Goal: Navigation & Orientation: Find specific page/section

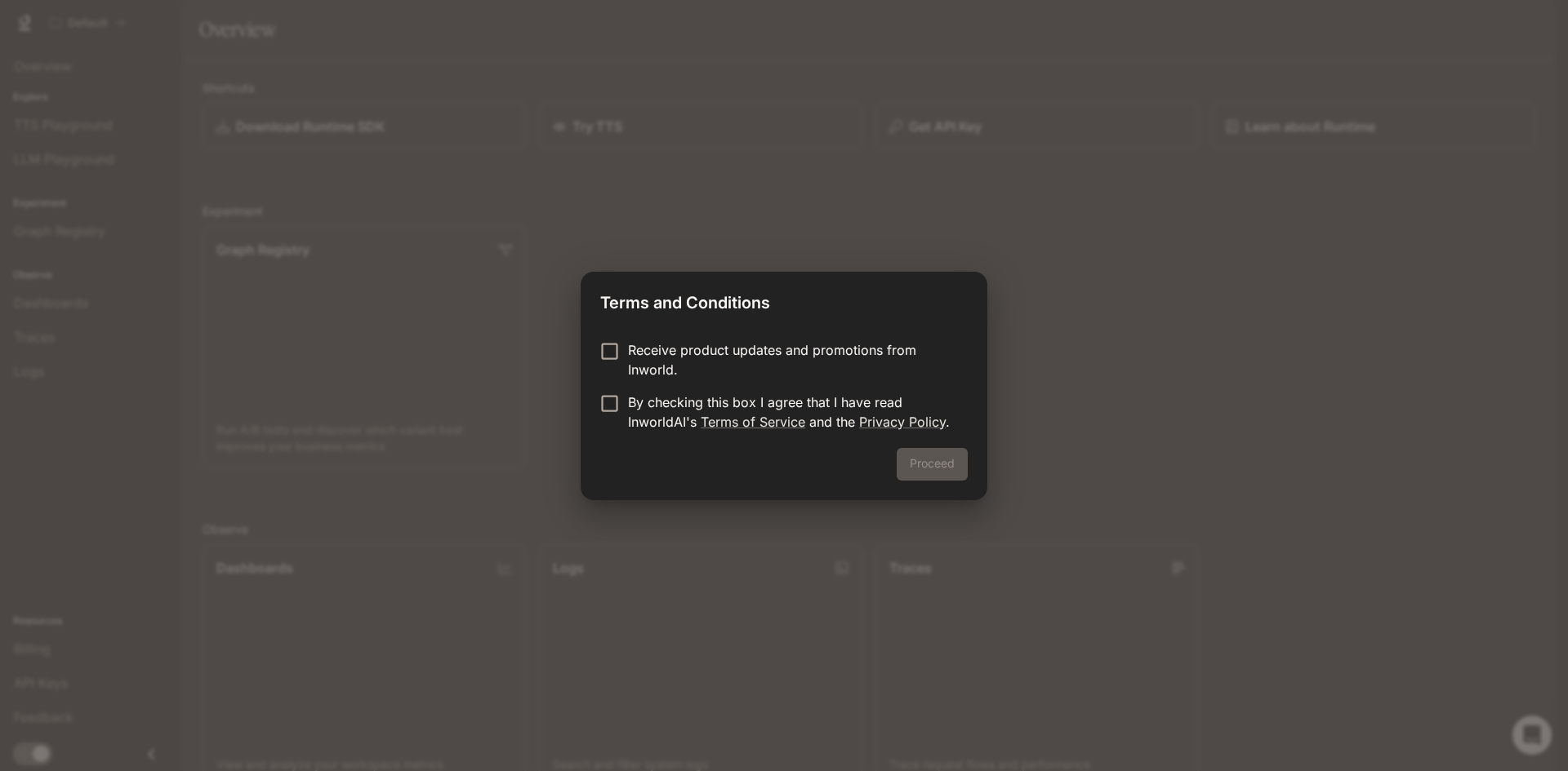
click at [663, 359] on p "Receive product updates and promotions from Inworld." at bounding box center [791, 359] width 327 height 39
click at [663, 407] on p "By checking this box I agree that I have read InworldAI's Terms of Service and …" at bounding box center [791, 412] width 327 height 39
click at [955, 461] on button "Proceed" at bounding box center [932, 464] width 71 height 33
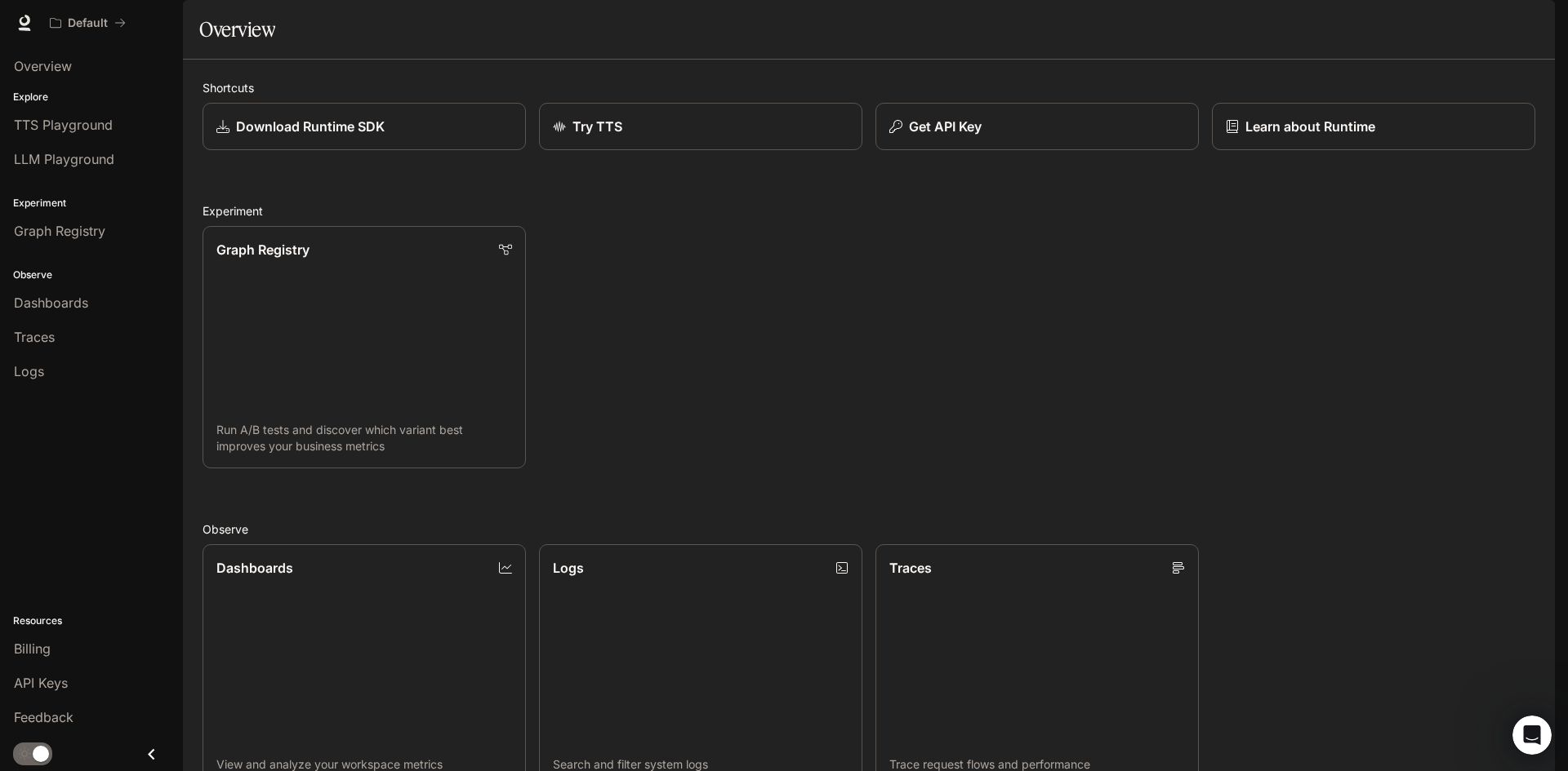
click at [5, 108] on li "TTS Playground" at bounding box center [92, 125] width 183 height 34
click at [36, 122] on span "TTS Playground" at bounding box center [63, 125] width 99 height 20
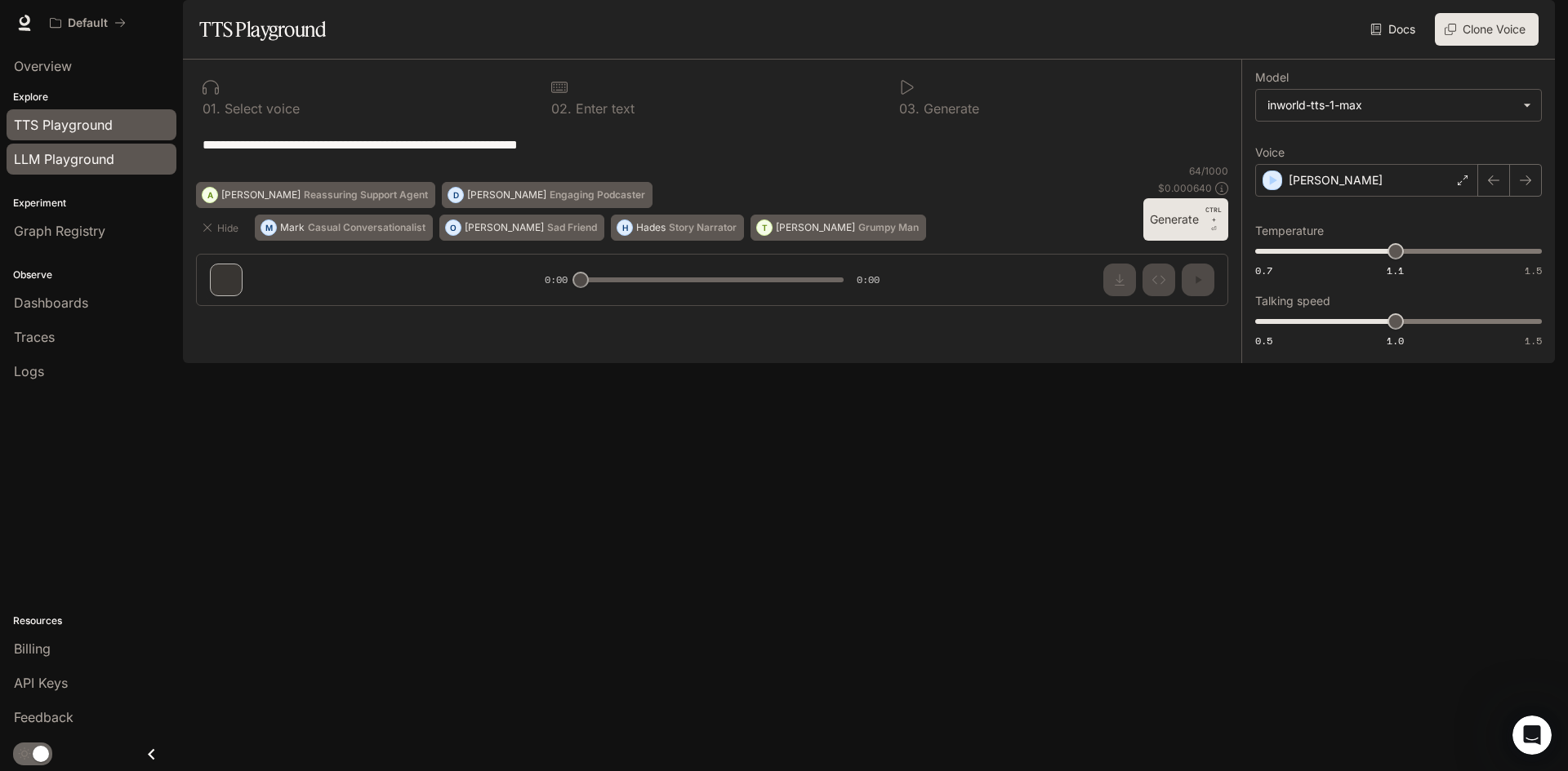
click at [53, 171] on link "LLM Playground" at bounding box center [91, 159] width 170 height 31
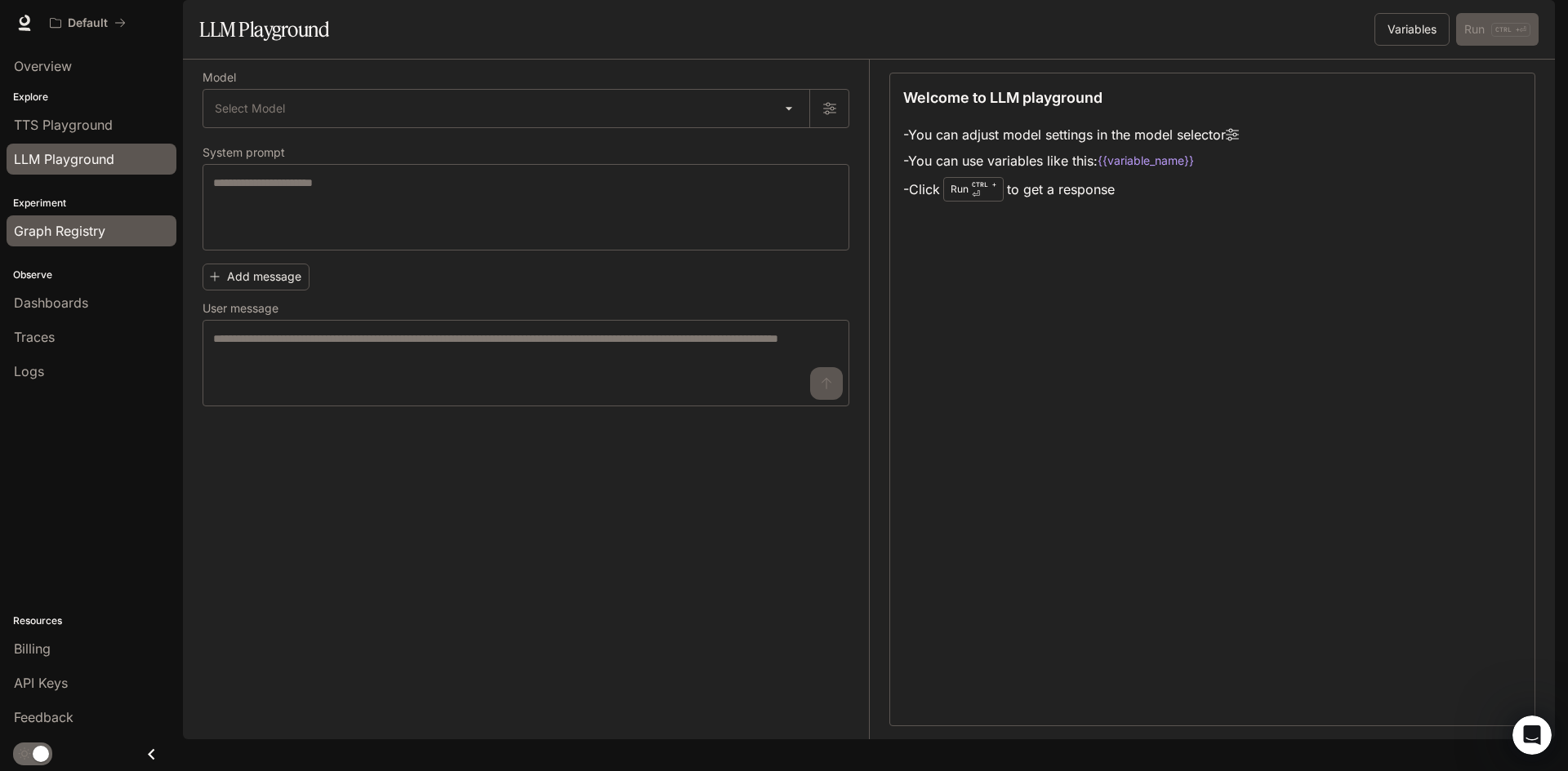
click at [68, 229] on span "Graph Registry" at bounding box center [59, 231] width 92 height 20
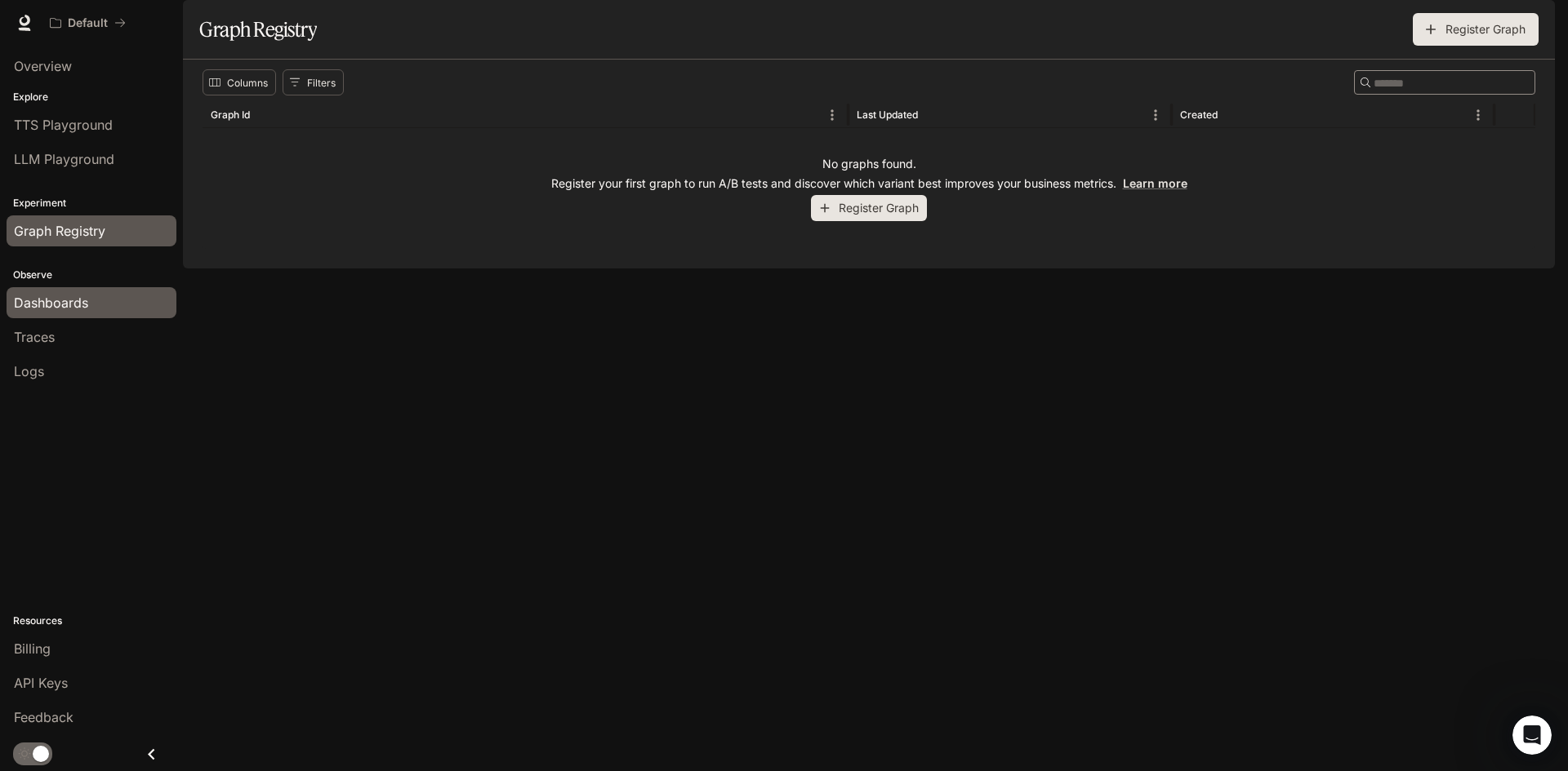
click at [93, 304] on div "Dashboards" at bounding box center [91, 303] width 155 height 20
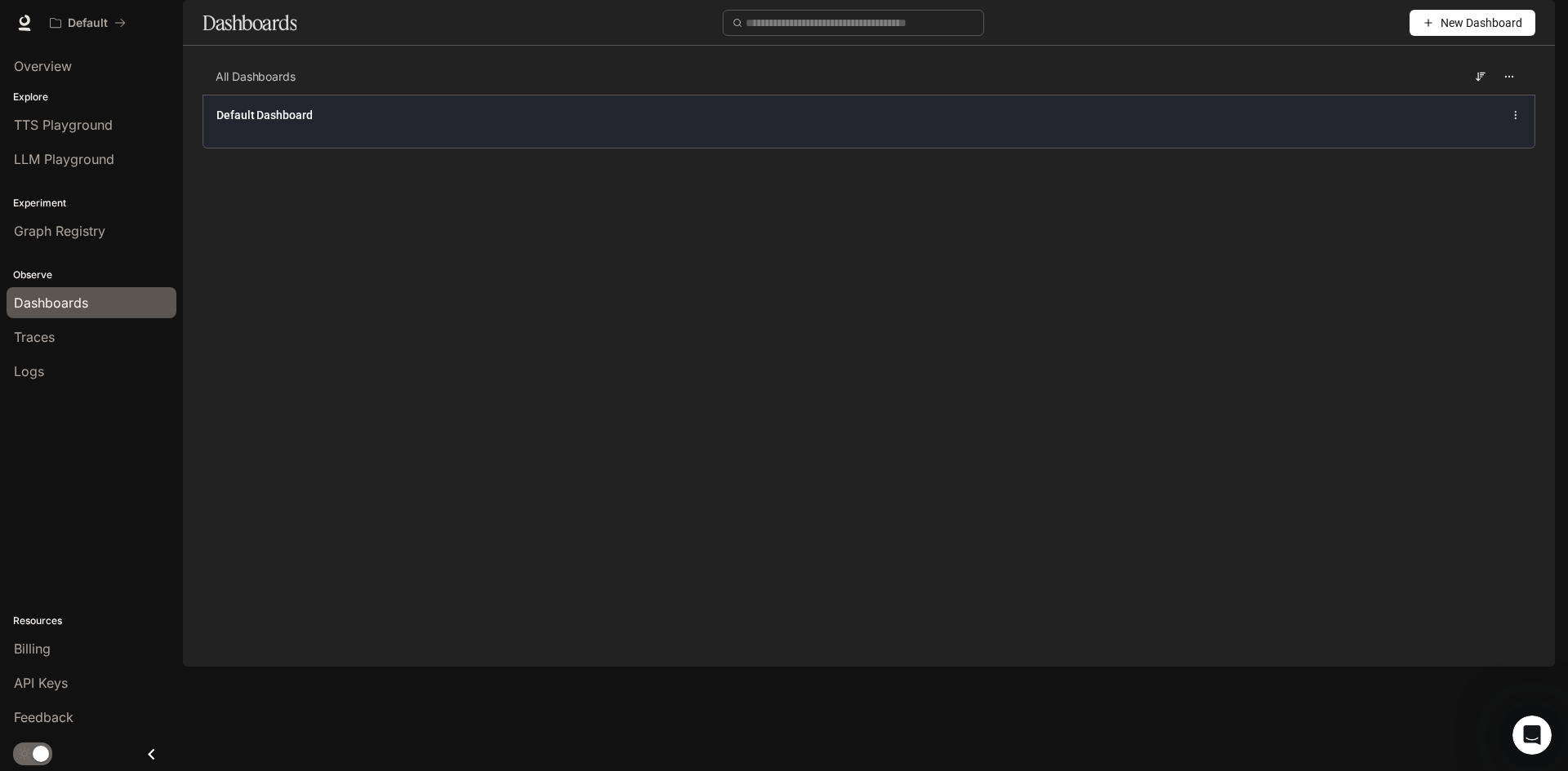
click at [459, 148] on div "Default Dashboard" at bounding box center [868, 121] width 1331 height 53
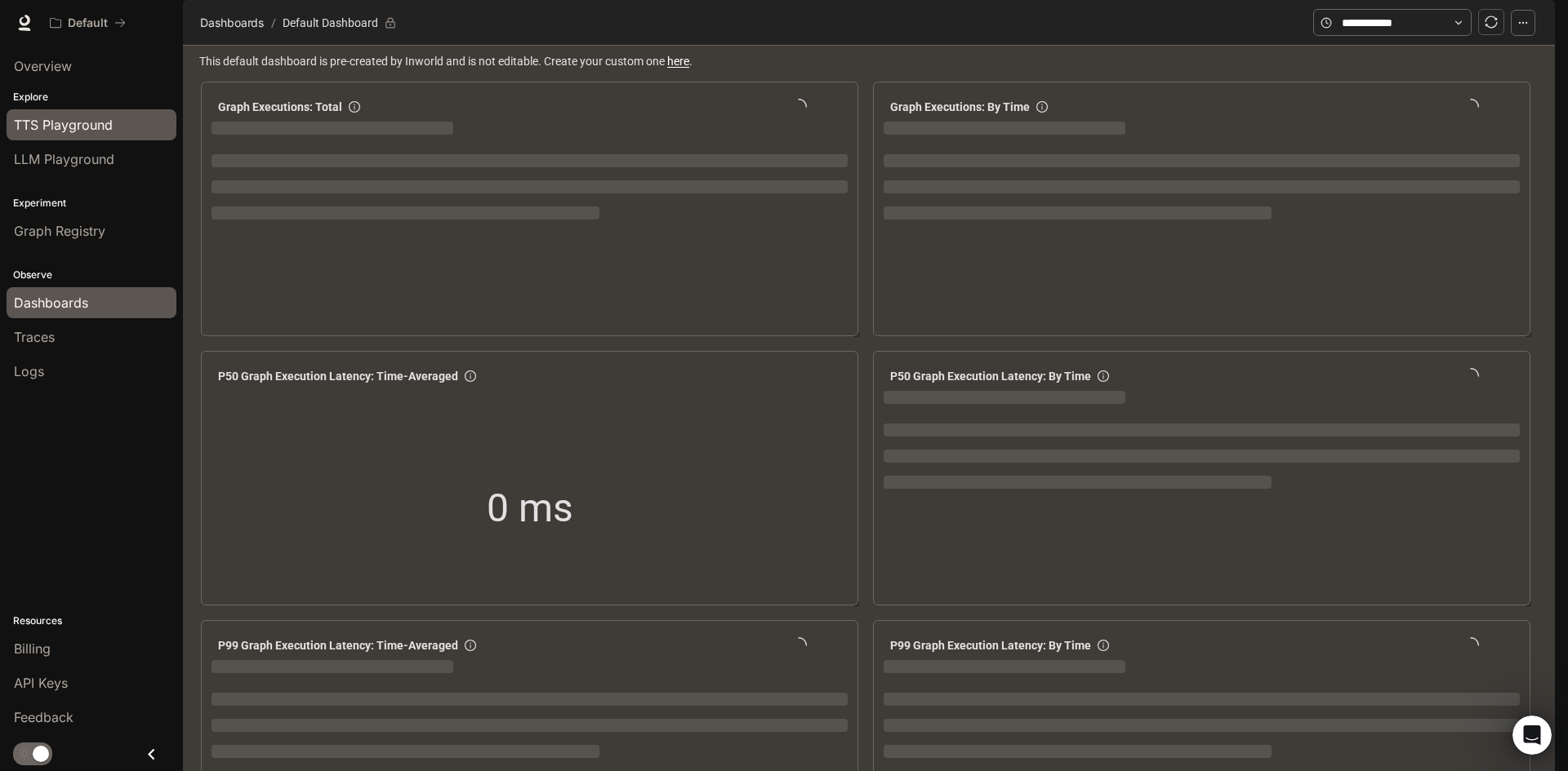
click at [82, 125] on span "TTS Playground" at bounding box center [63, 125] width 99 height 20
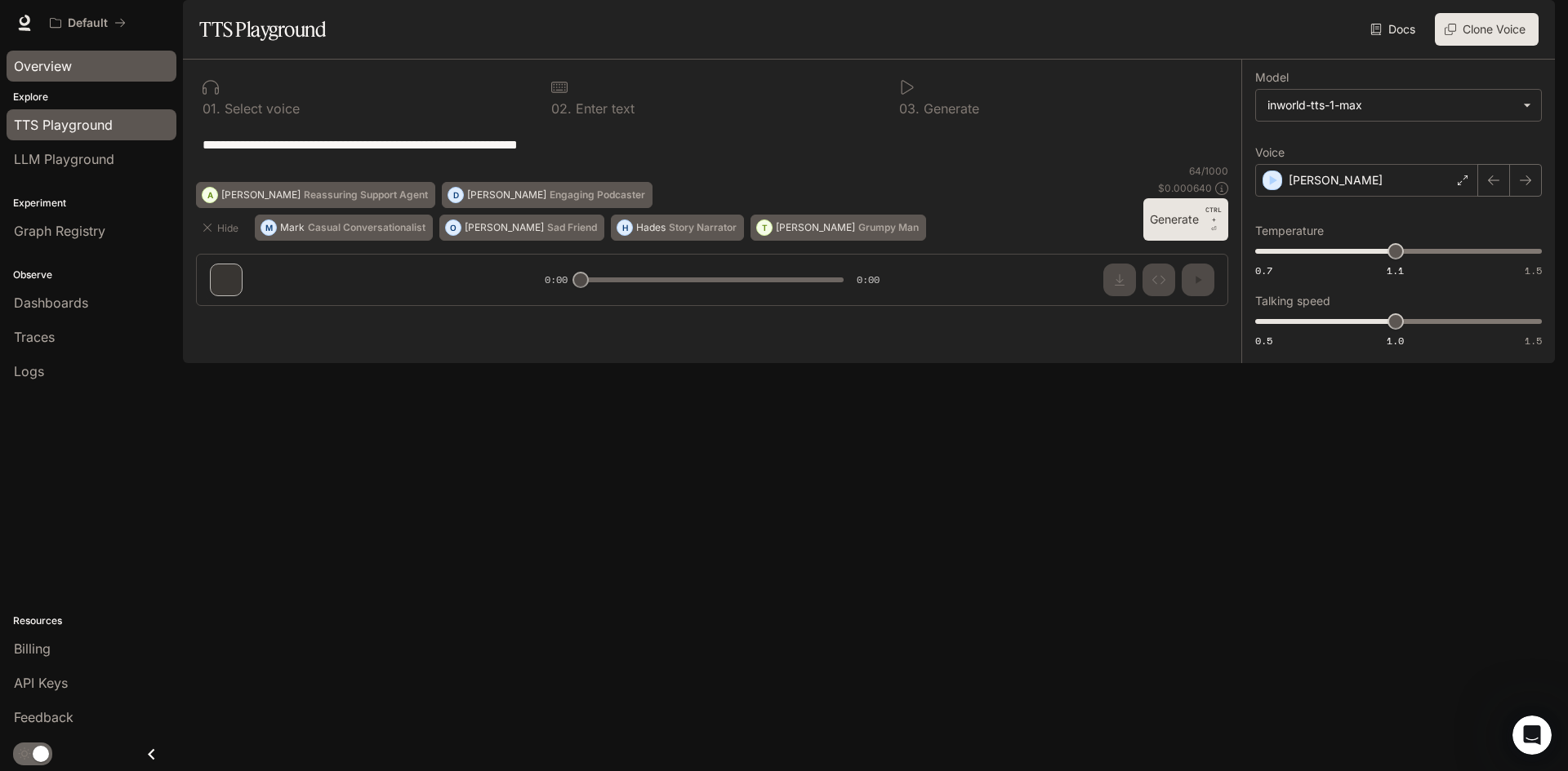
click at [92, 59] on div "Overview" at bounding box center [91, 66] width 155 height 20
